Goal: Use online tool/utility: Use online tool/utility

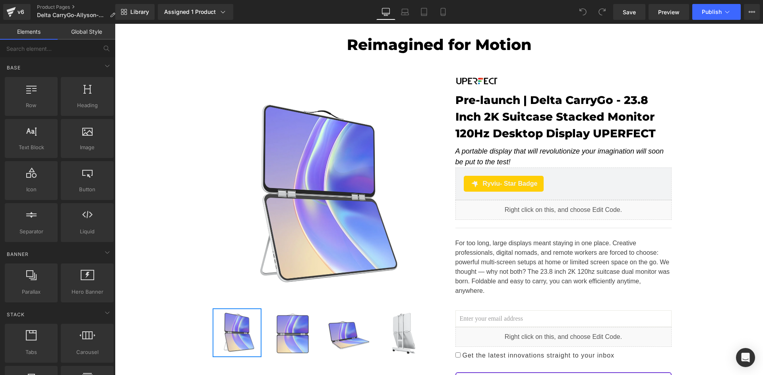
scroll to position [307, 0]
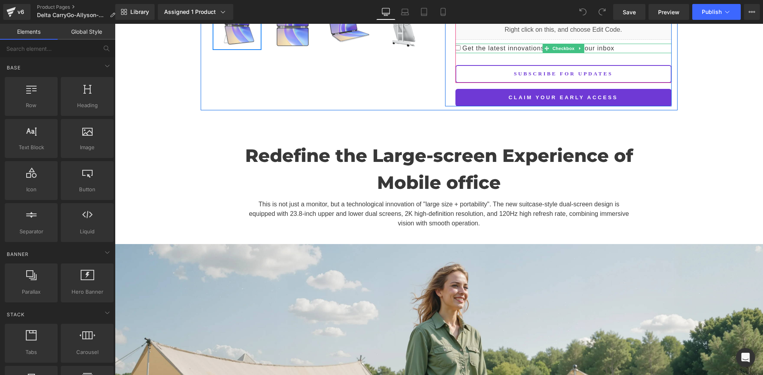
click at [504, 45] on span "Get the latest innovations straight to your inbox" at bounding box center [537, 48] width 154 height 7
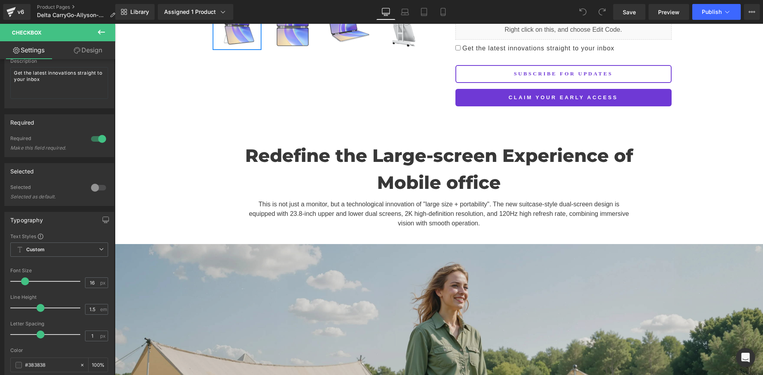
scroll to position [0, 0]
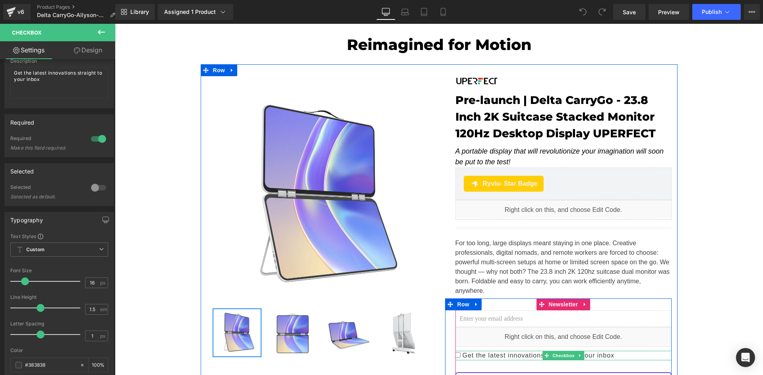
click at [501, 352] on span "Get the latest innovations straight to your inbox" at bounding box center [537, 355] width 154 height 7
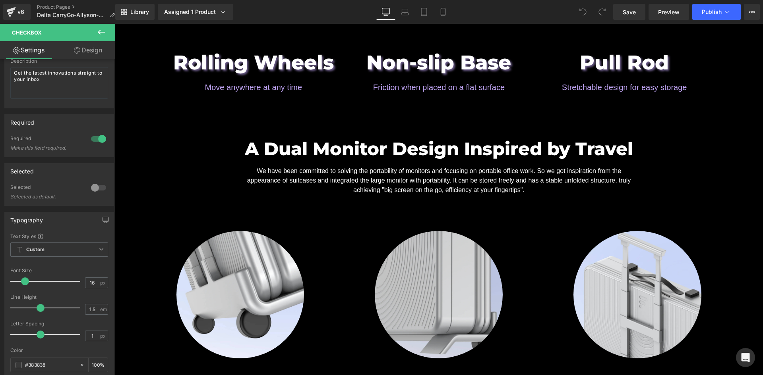
scroll to position [1230, 0]
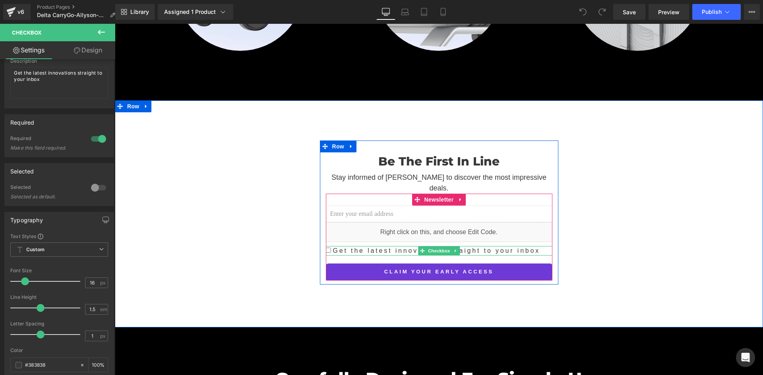
click at [326, 248] on input "Get the latest innovations straight to your inbox" at bounding box center [328, 250] width 5 height 5
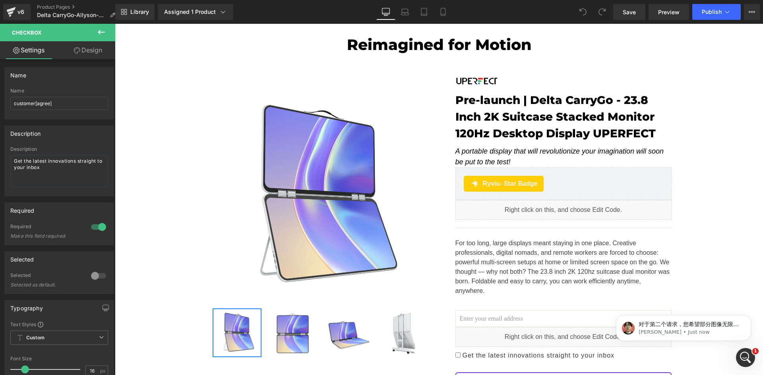
scroll to position [0, 0]
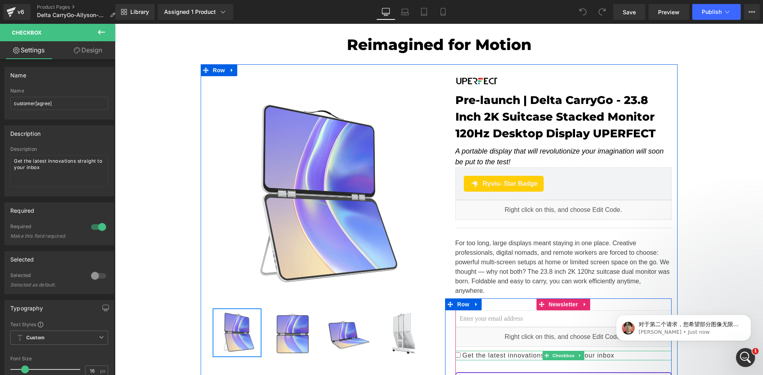
click at [502, 352] on span "Get the latest innovations straight to your inbox" at bounding box center [537, 355] width 154 height 7
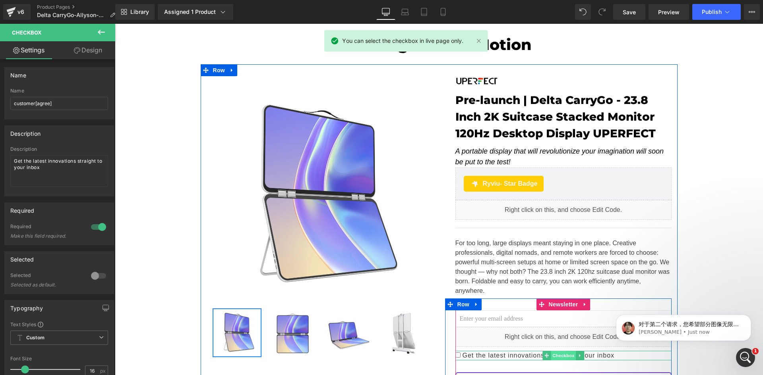
click at [555, 351] on span "Checkbox" at bounding box center [562, 356] width 25 height 10
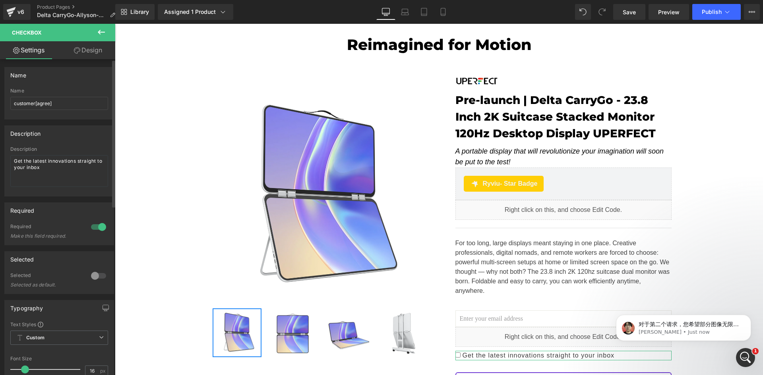
scroll to position [274, 0]
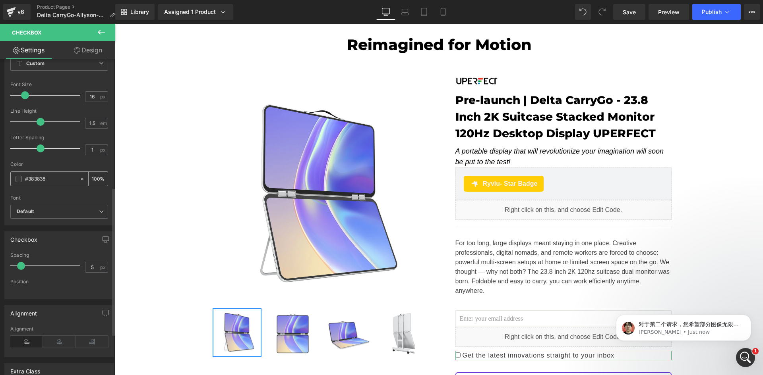
click at [39, 179] on input "#383838" at bounding box center [50, 179] width 51 height 9
click at [58, 182] on input "#383838" at bounding box center [50, 179] width 51 height 9
click at [17, 180] on span at bounding box center [18, 179] width 6 height 6
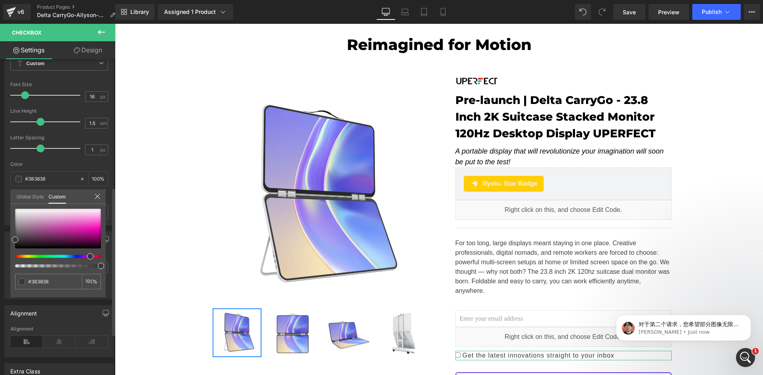
click at [87, 257] on div at bounding box center [55, 256] width 86 height 3
click at [73, 231] on div at bounding box center [58, 229] width 86 height 40
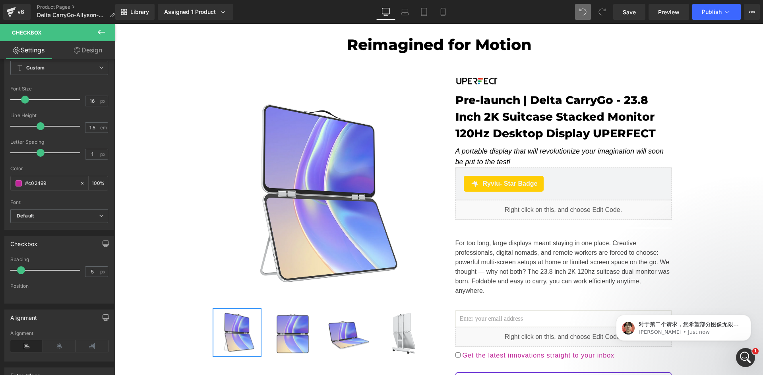
scroll to position [0, 0]
drag, startPoint x: 695, startPoint y: 36, endPoint x: 117, endPoint y: 342, distance: 654.2
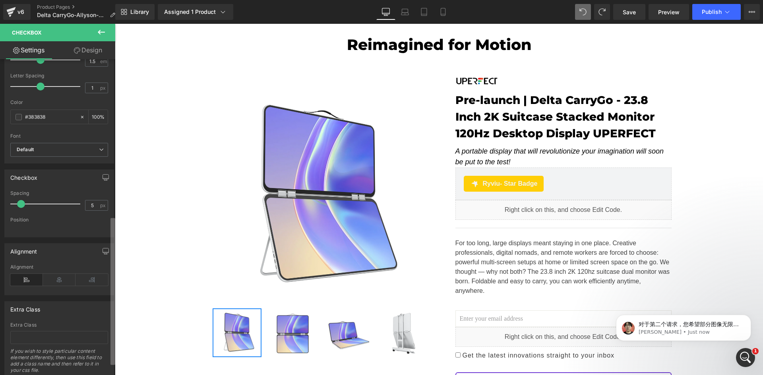
scroll to position [351, 0]
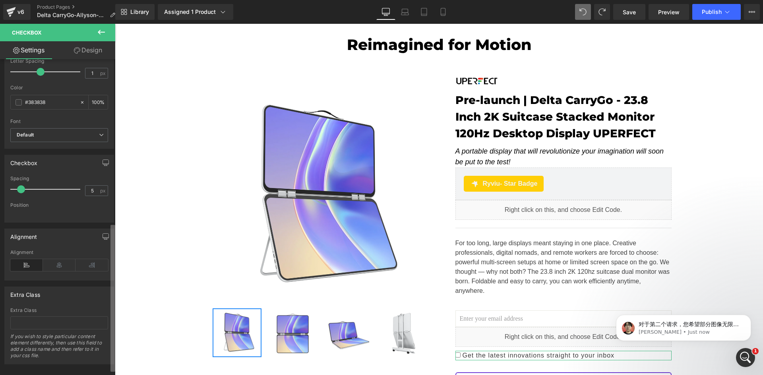
click at [114, 354] on b at bounding box center [112, 298] width 5 height 147
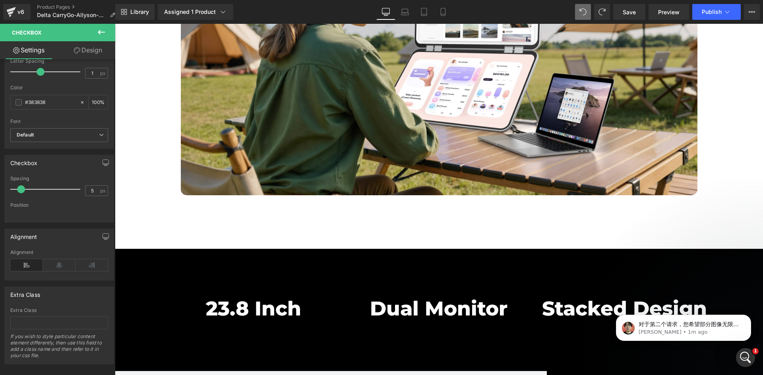
scroll to position [2768, 0]
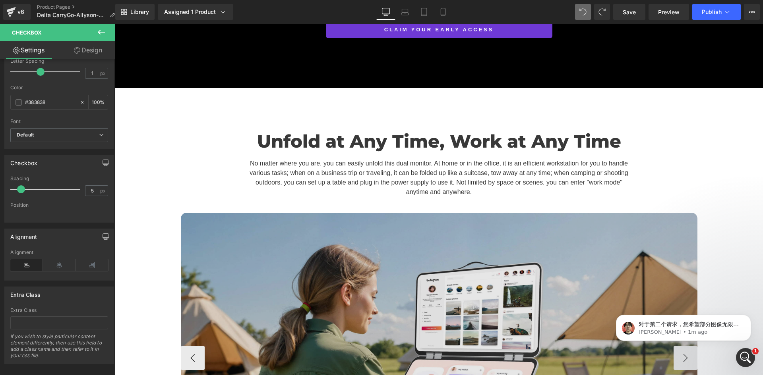
click at [412, 231] on img at bounding box center [439, 358] width 516 height 290
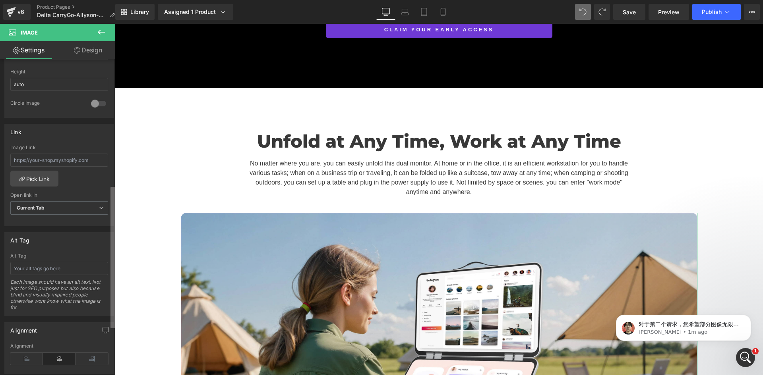
scroll to position [288, 0]
click at [112, 322] on b at bounding box center [112, 261] width 5 height 141
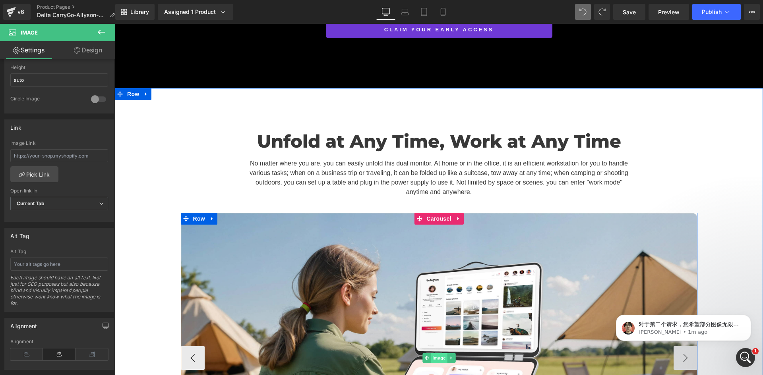
click at [433, 353] on span "Image" at bounding box center [439, 358] width 17 height 10
click at [436, 213] on span "Carousel" at bounding box center [438, 219] width 29 height 12
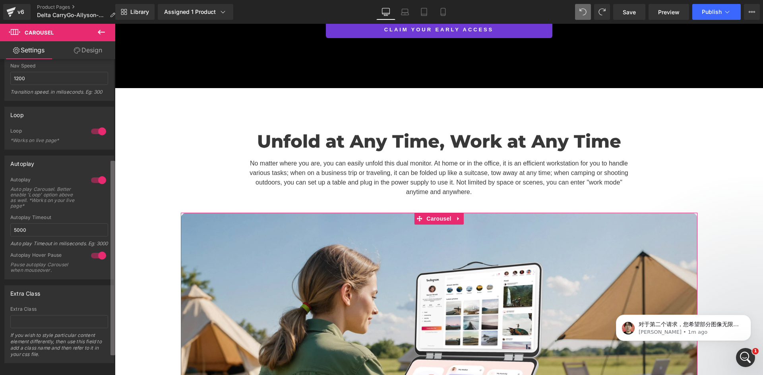
scroll to position [197, 0]
click at [102, 302] on div "Delete Cancel Slide 2 Slide 2 Name Slide 2 Delete Cancel Slide 1 Slide 1 Name S…" at bounding box center [57, 219] width 115 height 320
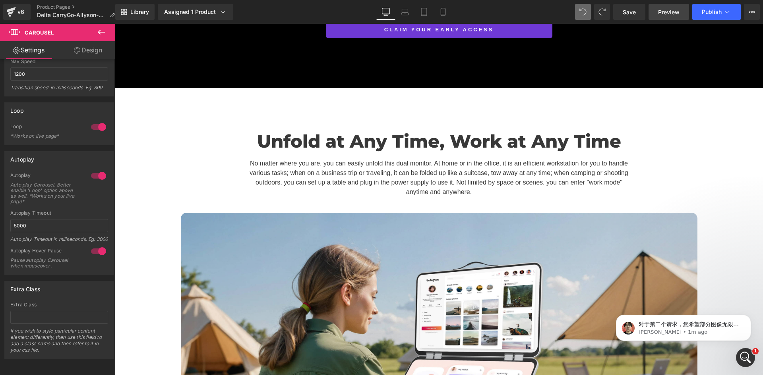
click at [675, 15] on span "Preview" at bounding box center [668, 12] width 21 height 8
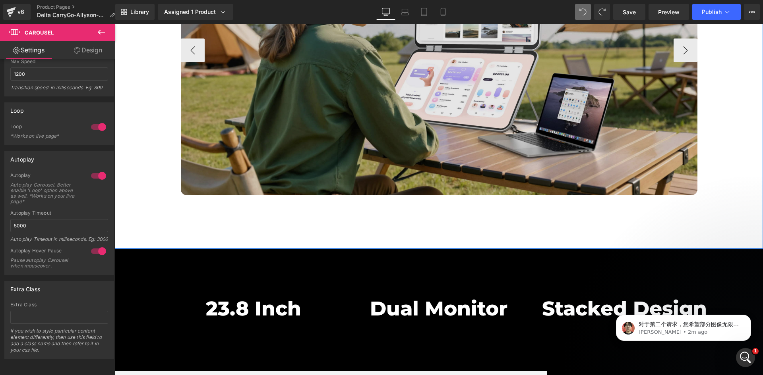
scroll to position [2768, 0]
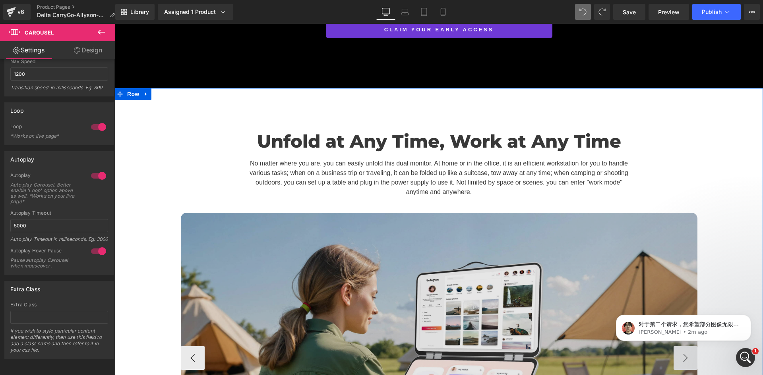
click at [448, 243] on img at bounding box center [439, 358] width 516 height 290
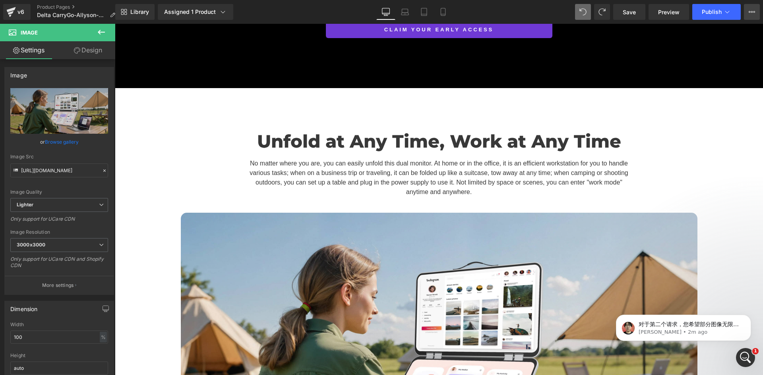
click at [753, 14] on icon at bounding box center [751, 12] width 6 height 6
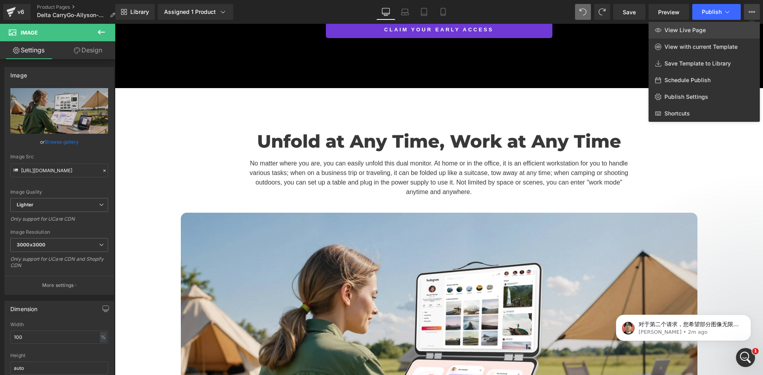
click at [705, 32] on link "View Live Page" at bounding box center [703, 30] width 111 height 17
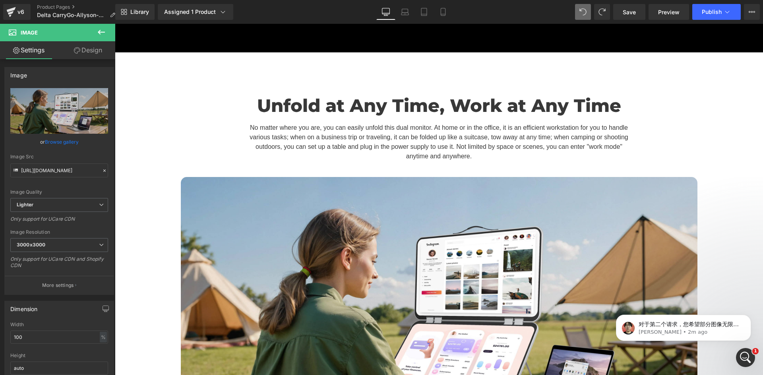
scroll to position [2892, 0]
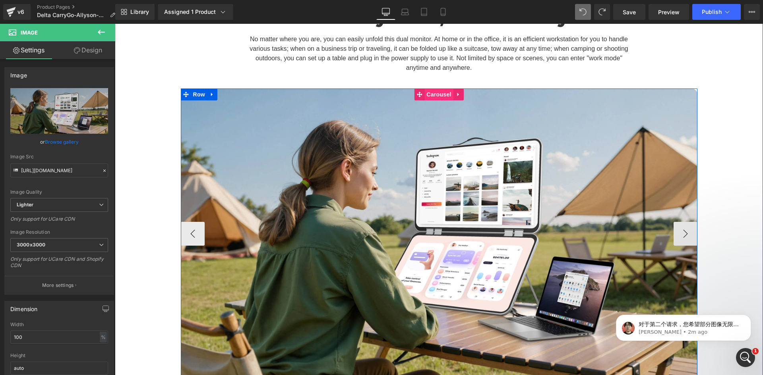
click at [432, 89] on span "Carousel" at bounding box center [438, 95] width 29 height 12
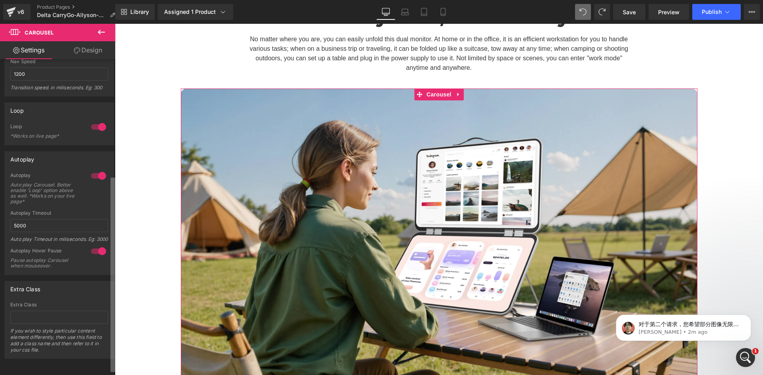
scroll to position [197, 0]
click at [104, 295] on div "Delete Cancel Slide 2 Slide 2 Name Slide 2 Delete Cancel Slide 1 Slide 1 Name S…" at bounding box center [57, 219] width 115 height 320
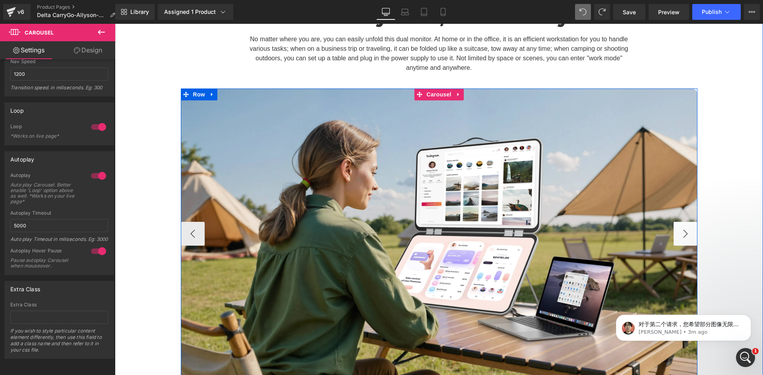
click at [684, 222] on button "›" at bounding box center [685, 234] width 24 height 24
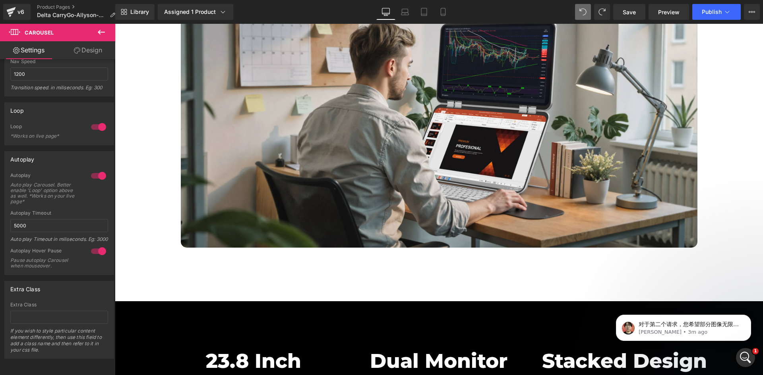
scroll to position [2899, 0]
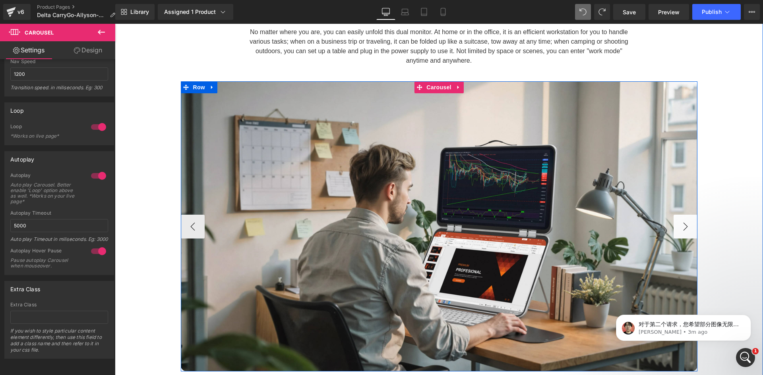
click at [683, 215] on button "›" at bounding box center [685, 227] width 24 height 24
click at [187, 215] on button "‹" at bounding box center [193, 227] width 24 height 24
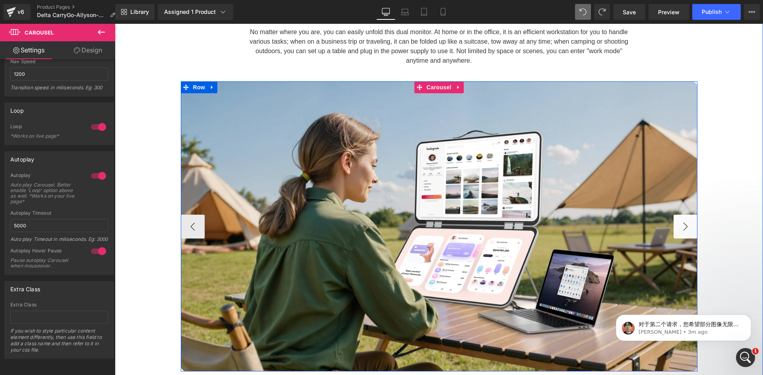
click at [682, 215] on button "›" at bounding box center [685, 227] width 24 height 24
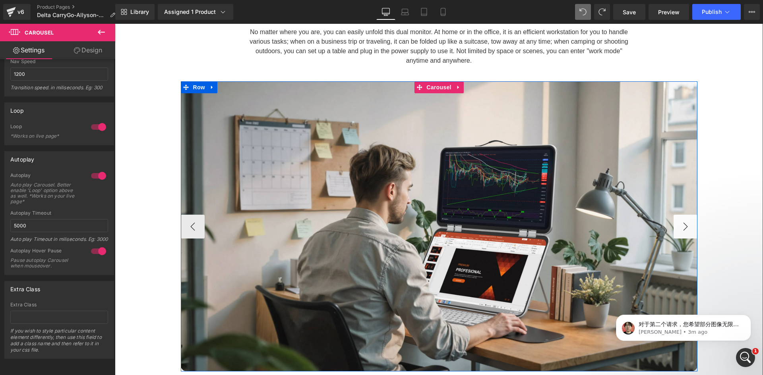
click at [682, 215] on button "›" at bounding box center [685, 227] width 24 height 24
click at [185, 215] on button "‹" at bounding box center [193, 227] width 24 height 24
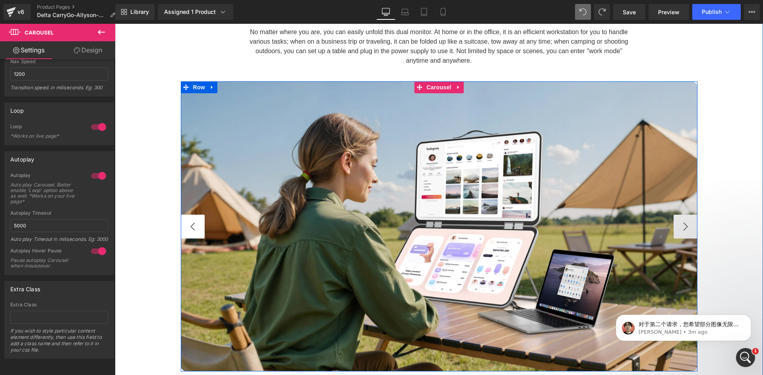
click at [185, 215] on button "‹" at bounding box center [193, 227] width 24 height 24
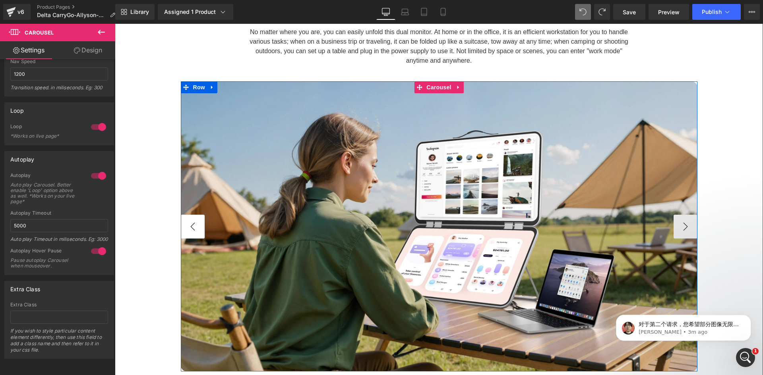
click at [185, 215] on button "‹" at bounding box center [193, 227] width 24 height 24
click at [686, 215] on button "›" at bounding box center [685, 227] width 24 height 24
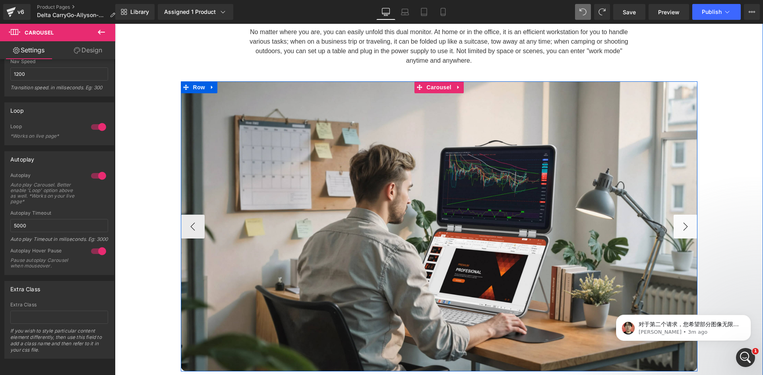
click at [687, 215] on button "›" at bounding box center [685, 227] width 24 height 24
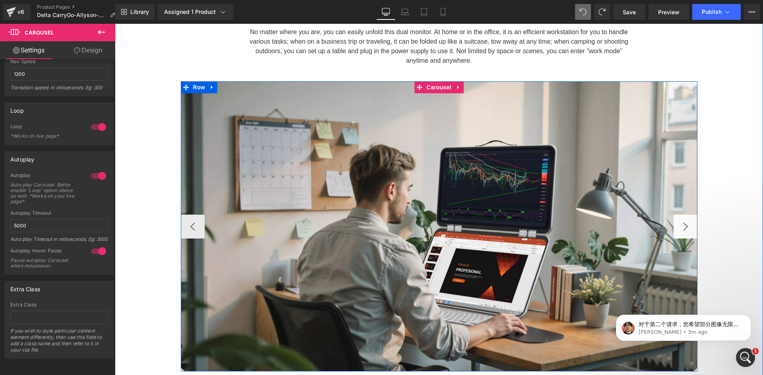
click at [686, 215] on button "›" at bounding box center [685, 227] width 24 height 24
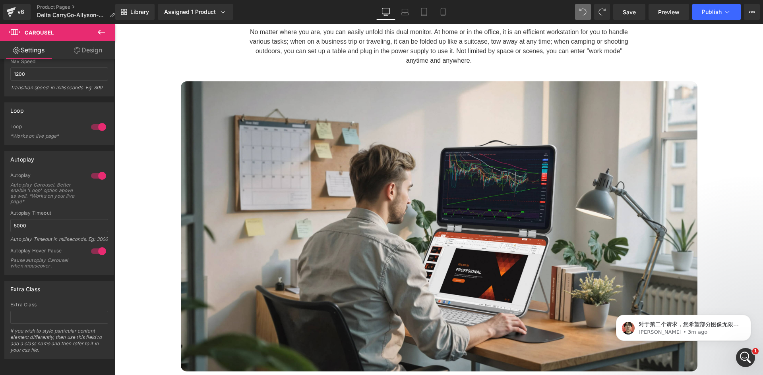
scroll to position [2881, 0]
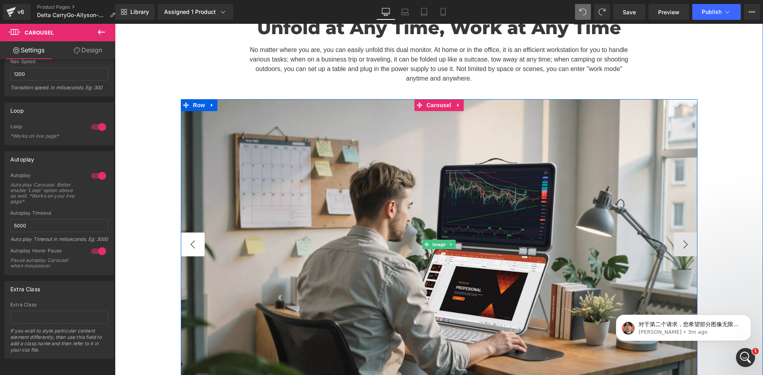
click at [178, 180] on div "Unfold at Any Time, Work at Any Time Heading No matter where you are, you can e…" at bounding box center [439, 191] width 648 height 395
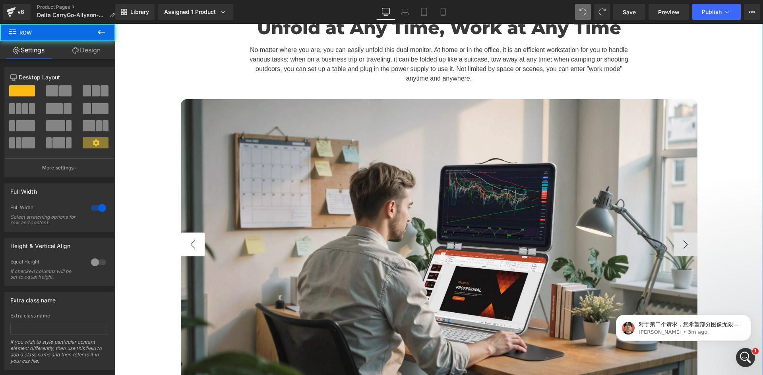
click at [188, 233] on button "‹" at bounding box center [193, 245] width 24 height 24
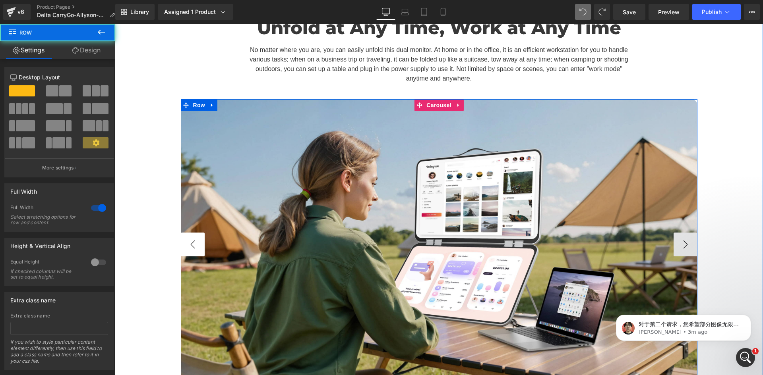
click at [188, 233] on button "‹" at bounding box center [193, 245] width 24 height 24
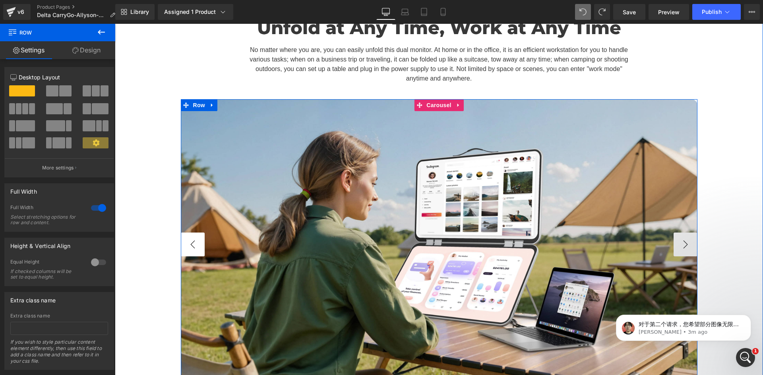
click at [188, 233] on button "‹" at bounding box center [193, 245] width 24 height 24
click at [680, 233] on button "›" at bounding box center [685, 245] width 24 height 24
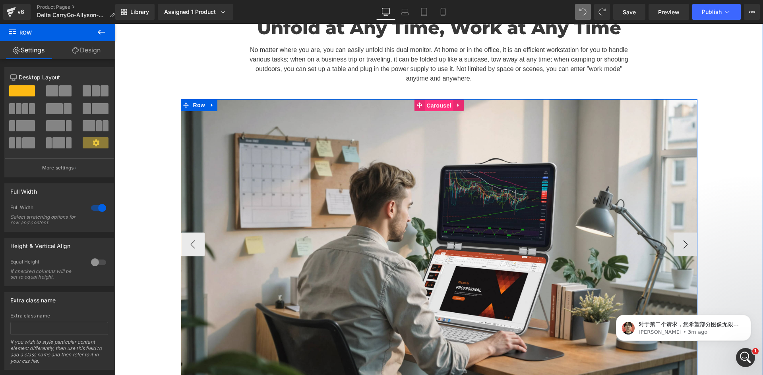
click at [436, 100] on span "Carousel" at bounding box center [438, 106] width 29 height 12
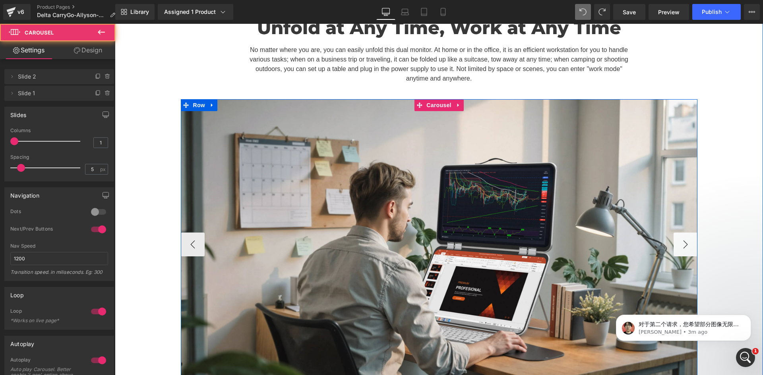
click at [682, 233] on button "›" at bounding box center [685, 245] width 24 height 24
click at [683, 233] on button "›" at bounding box center [685, 245] width 24 height 24
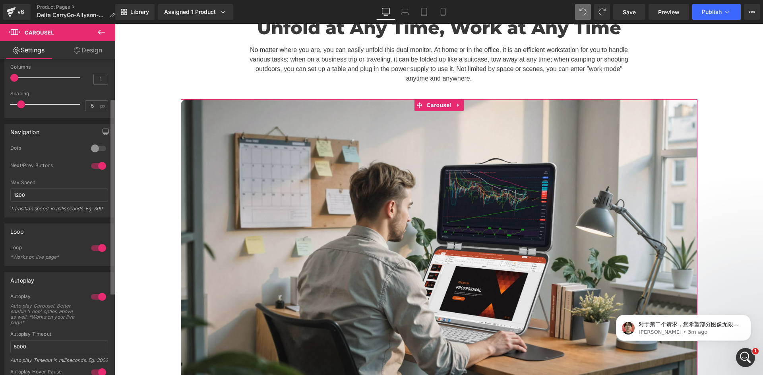
scroll to position [64, 0]
click at [108, 264] on div "Delete Cancel Slide 2 Slide 2 Name Slide 2 Delete Cancel Slide 1 Slide 1 Name S…" at bounding box center [57, 219] width 115 height 320
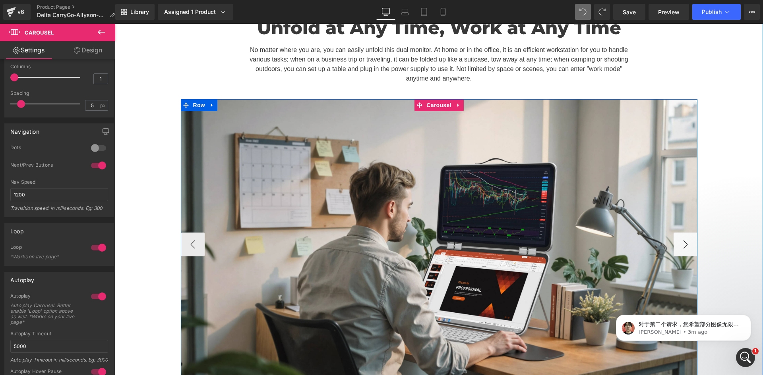
click at [686, 233] on button "›" at bounding box center [685, 245] width 24 height 24
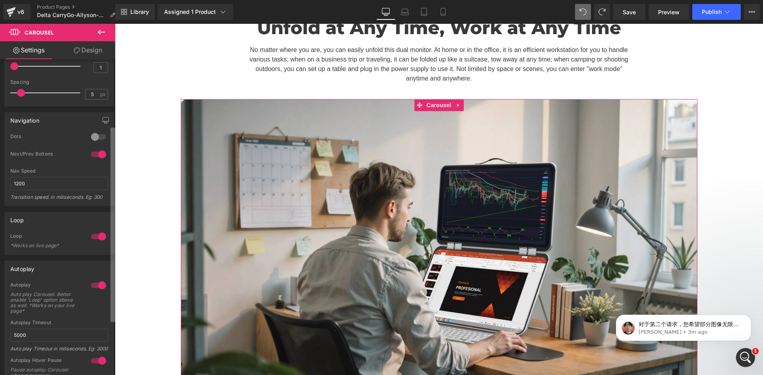
scroll to position [31, 0]
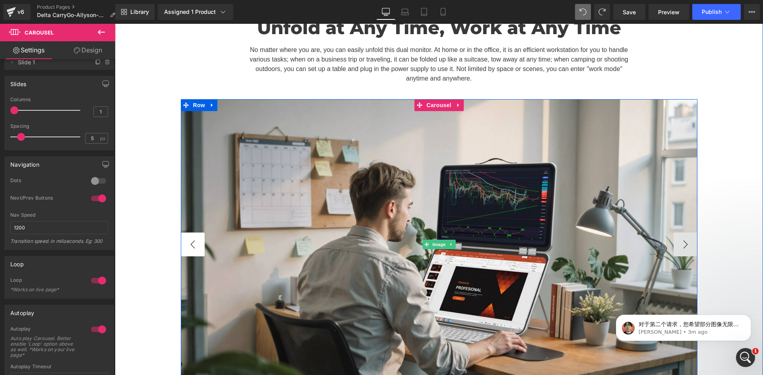
click at [185, 233] on button "‹" at bounding box center [193, 245] width 24 height 24
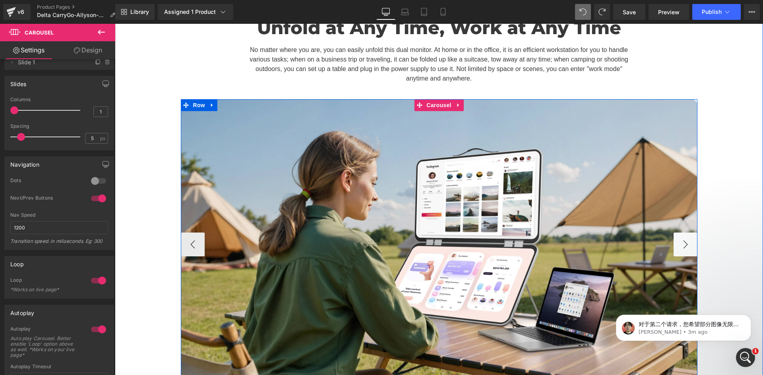
click at [676, 233] on button "›" at bounding box center [685, 245] width 24 height 24
click at [677, 233] on button "›" at bounding box center [685, 245] width 24 height 24
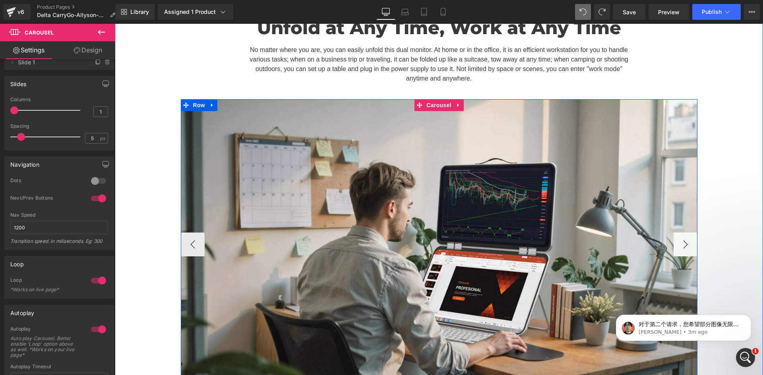
click at [677, 233] on button "›" at bounding box center [685, 245] width 24 height 24
click at [678, 233] on button "›" at bounding box center [685, 245] width 24 height 24
click at [682, 233] on button "›" at bounding box center [685, 245] width 24 height 24
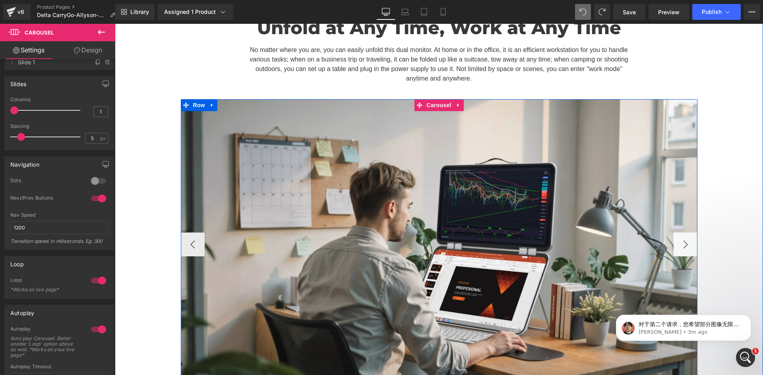
click at [682, 233] on button "›" at bounding box center [685, 245] width 24 height 24
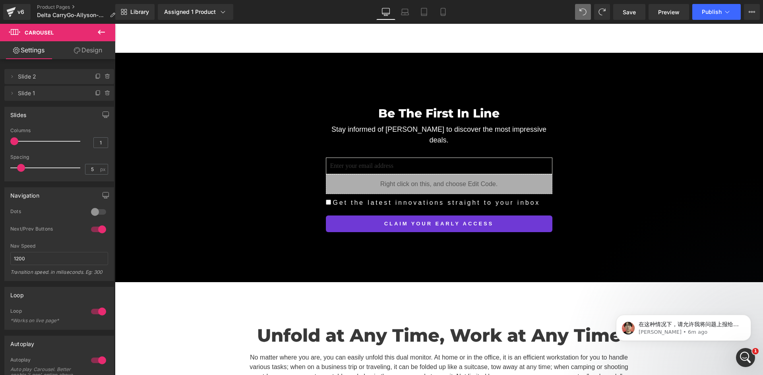
scroll to position [2571, 0]
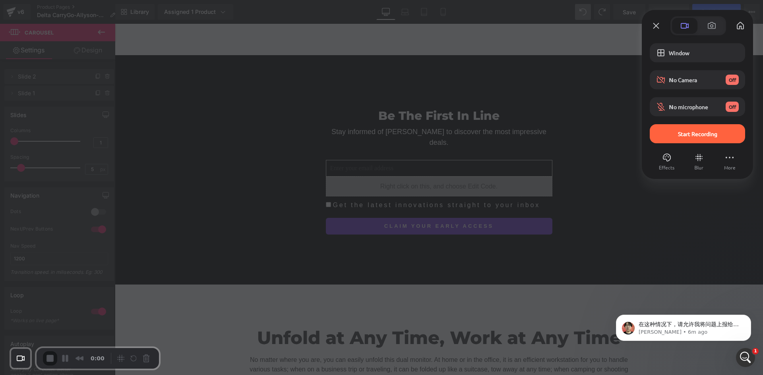
click at [684, 139] on div "Start Recording" at bounding box center [696, 133] width 95 height 19
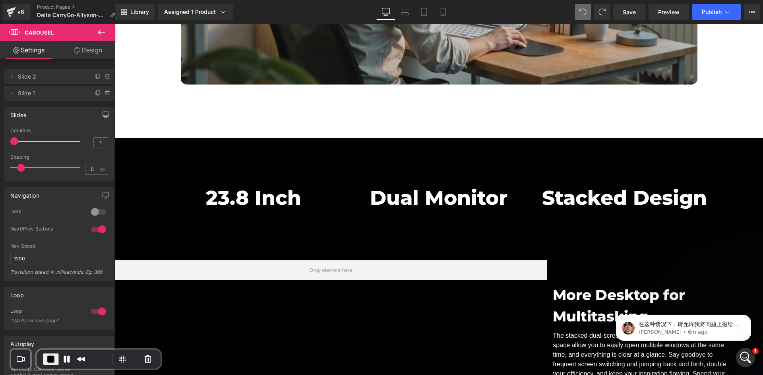
scroll to position [2879, 0]
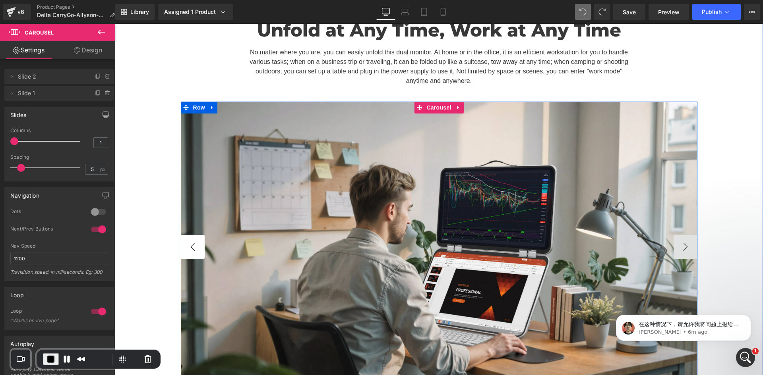
click at [184, 235] on button "‹" at bounding box center [193, 247] width 24 height 24
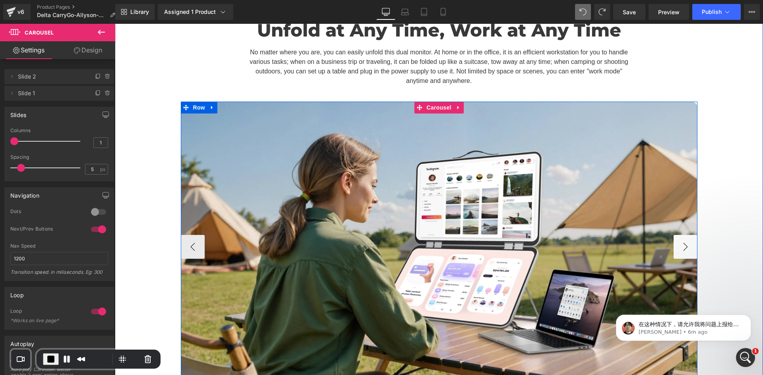
click at [679, 235] on button "›" at bounding box center [685, 247] width 24 height 24
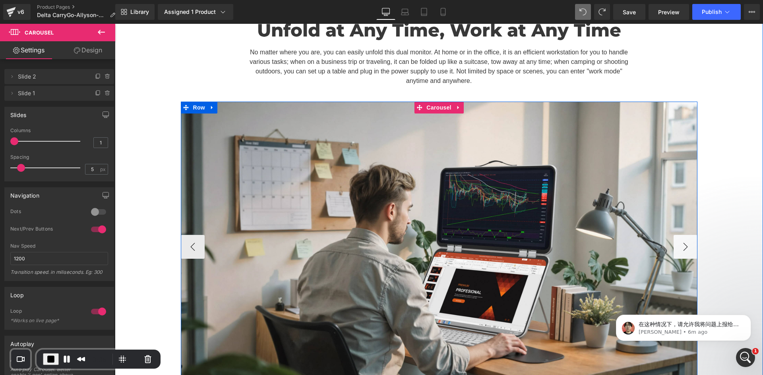
click at [679, 235] on button "›" at bounding box center [685, 247] width 24 height 24
click at [431, 102] on span "Carousel" at bounding box center [438, 108] width 29 height 12
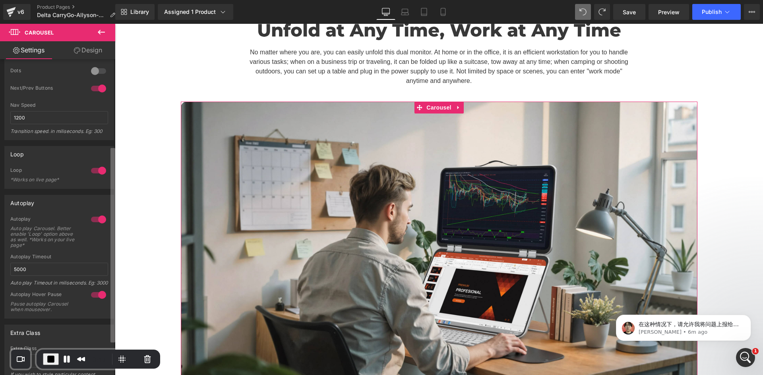
scroll to position [144, 0]
click at [113, 197] on b at bounding box center [112, 247] width 5 height 195
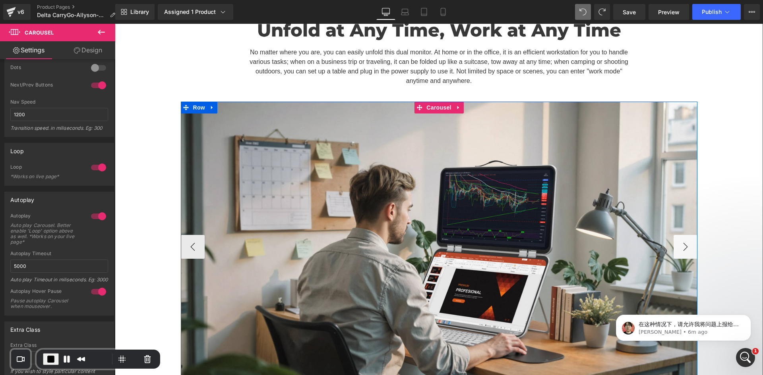
click at [684, 235] on button "›" at bounding box center [685, 247] width 24 height 24
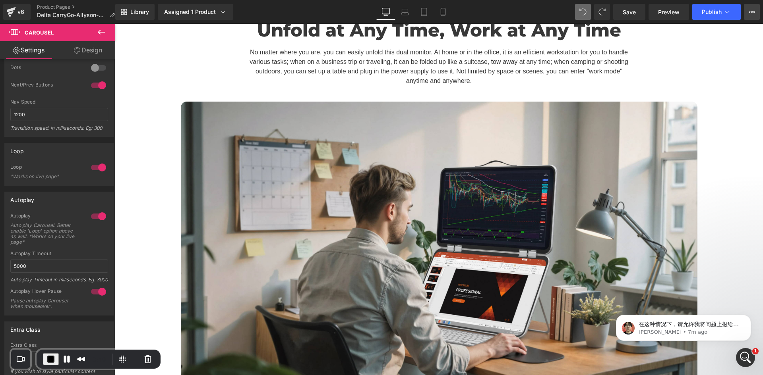
click at [754, 13] on icon at bounding box center [751, 12] width 6 height 6
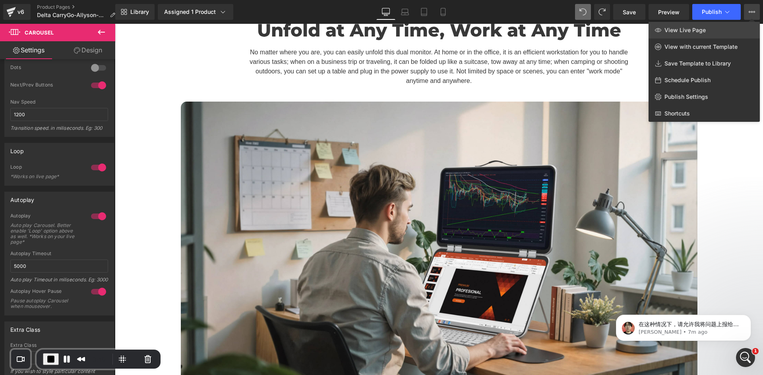
click at [705, 33] on link "View Live Page" at bounding box center [703, 30] width 111 height 17
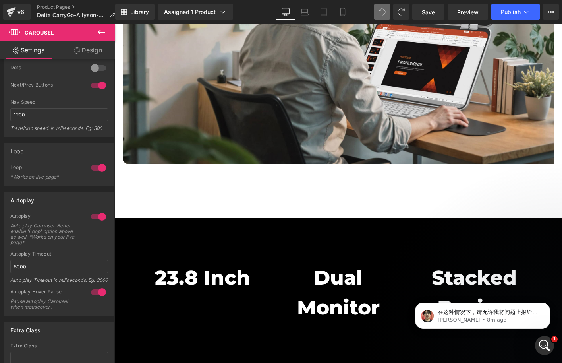
scroll to position [2900, 0]
